Goal: Information Seeking & Learning: Learn about a topic

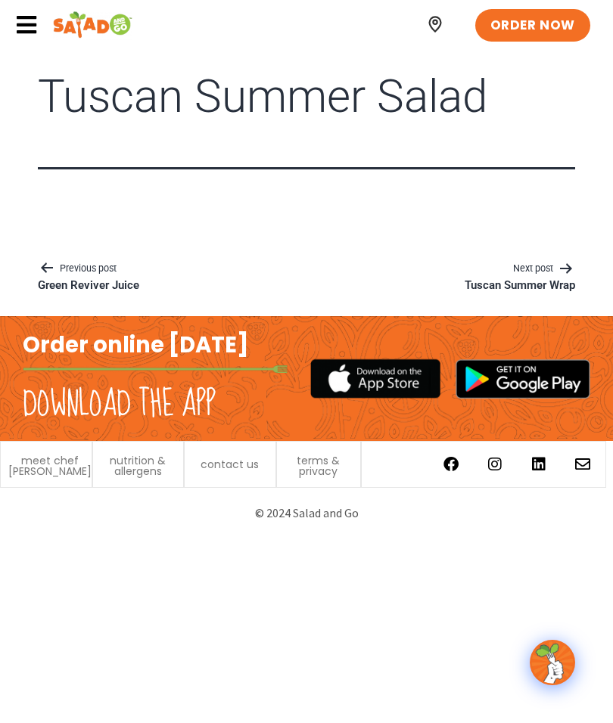
click at [536, 291] on p "Tuscan Summer Wrap" at bounding box center [520, 285] width 110 height 15
click at [144, 287] on p "Tuscan Summer Salad" at bounding box center [94, 285] width 113 height 15
click at [166, 467] on span "nutrition & allergens" at bounding box center [139, 465] width 76 height 21
click at [36, 14] on icon at bounding box center [26, 25] width 23 height 23
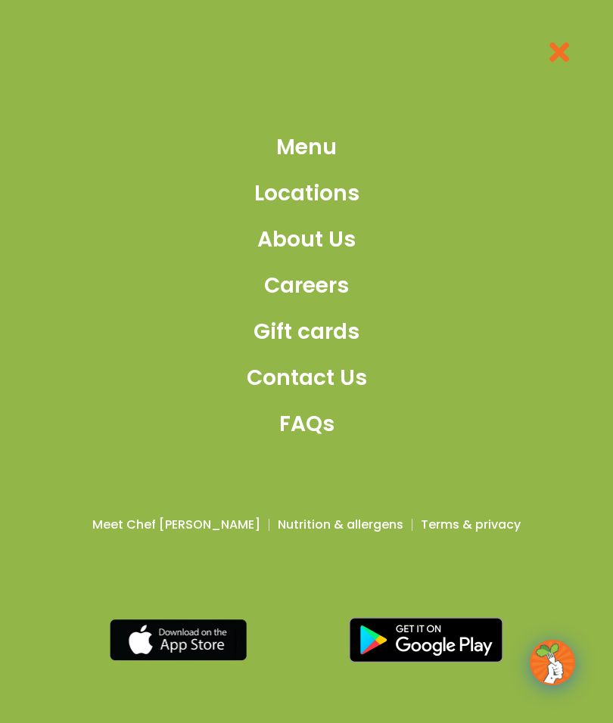
click at [330, 151] on span "Menu" at bounding box center [306, 148] width 61 height 32
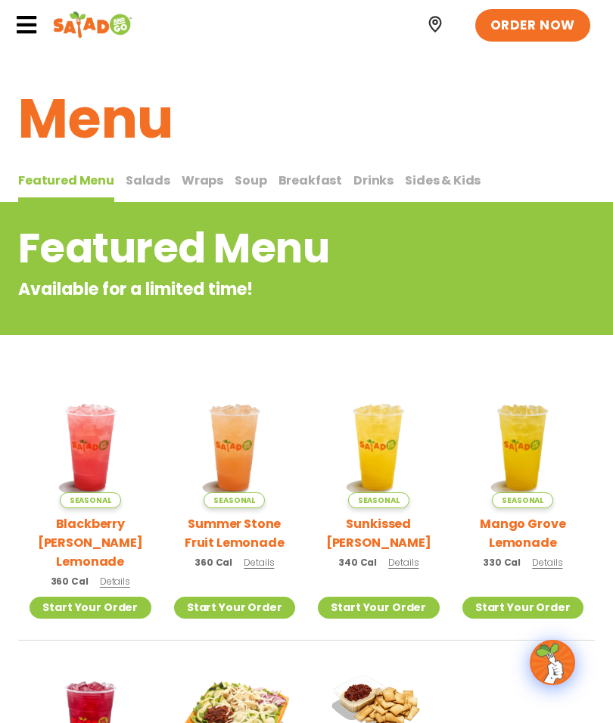
click at [156, 178] on span "Salads" at bounding box center [148, 180] width 45 height 17
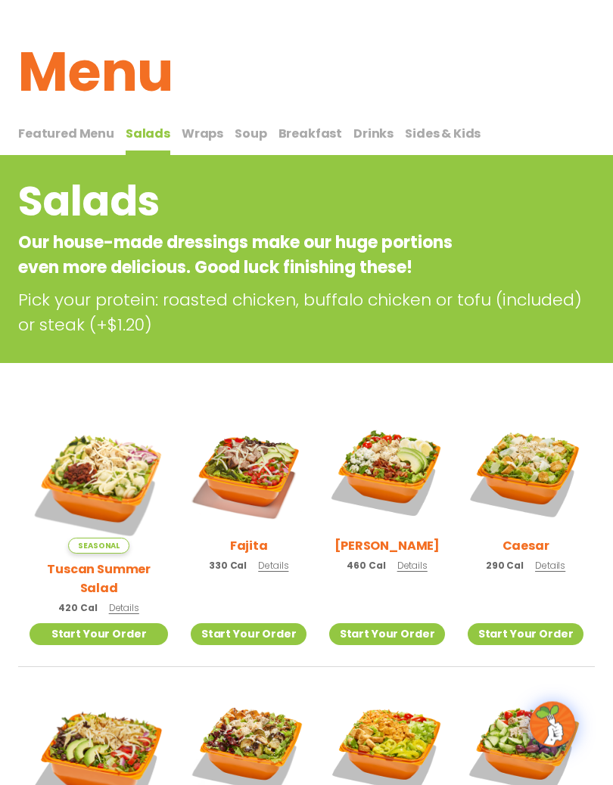
scroll to position [61, 0]
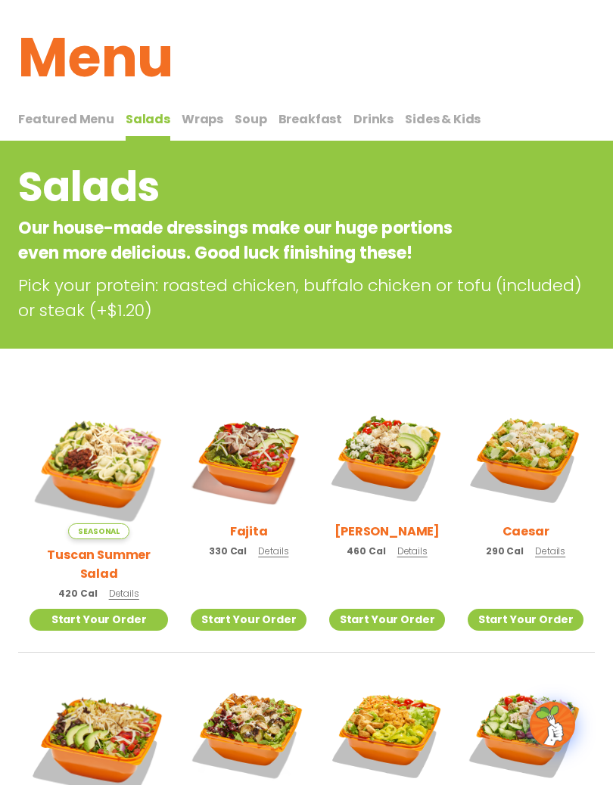
click at [113, 445] on img at bounding box center [99, 469] width 138 height 138
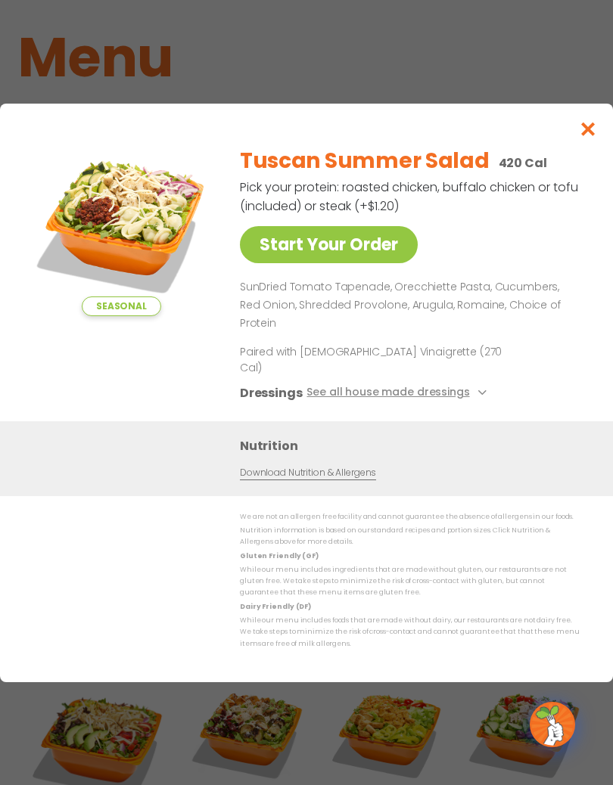
click at [122, 220] on img at bounding box center [121, 225] width 182 height 182
click at [154, 234] on img at bounding box center [121, 225] width 182 height 182
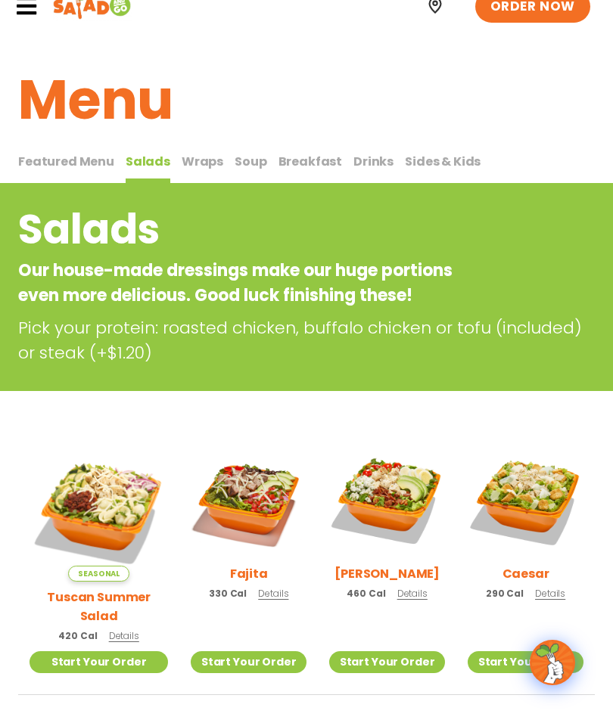
scroll to position [0, 0]
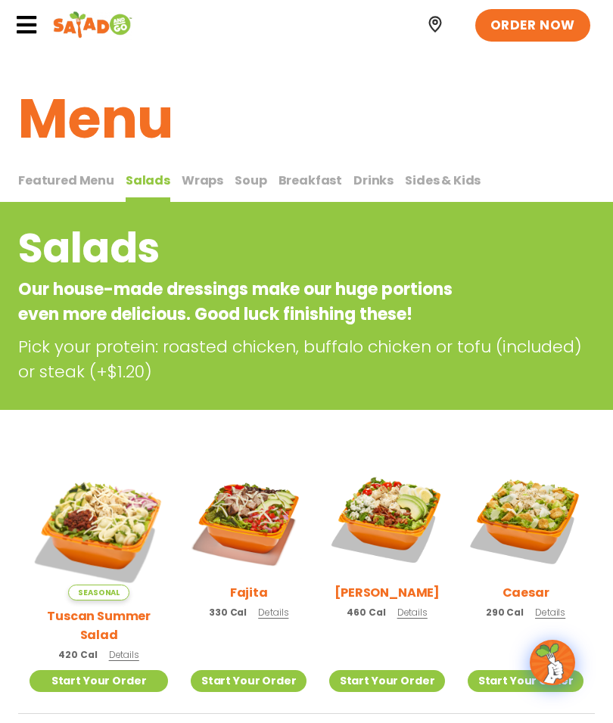
click at [110, 506] on img at bounding box center [99, 530] width 138 height 138
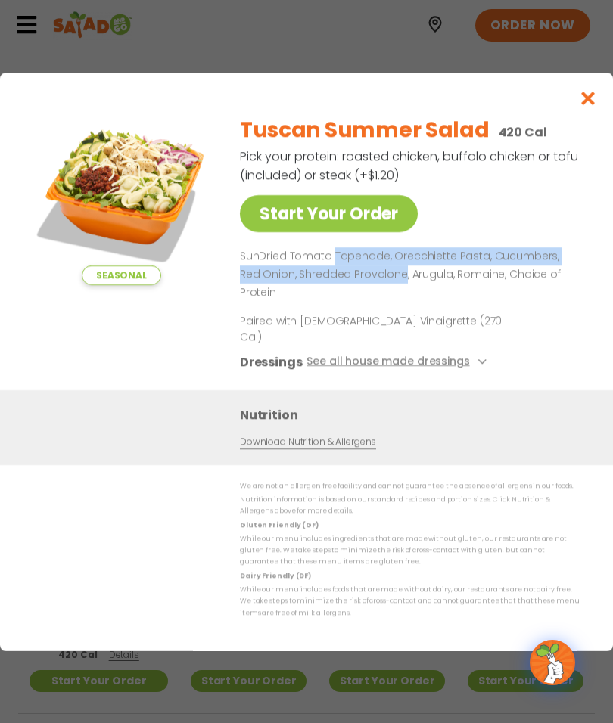
click at [505, 225] on div "Tuscan Summer Salad 420 Cal Pick your protein: roasted chicken, buffalo chicken…" at bounding box center [411, 246] width 343 height 287
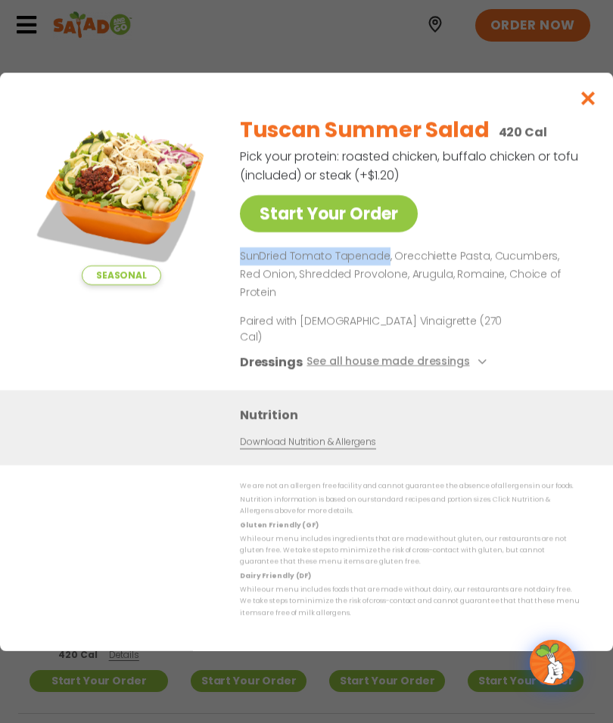
copy p "SunDried [PERSON_NAME]"
